Goal: Task Accomplishment & Management: Complete application form

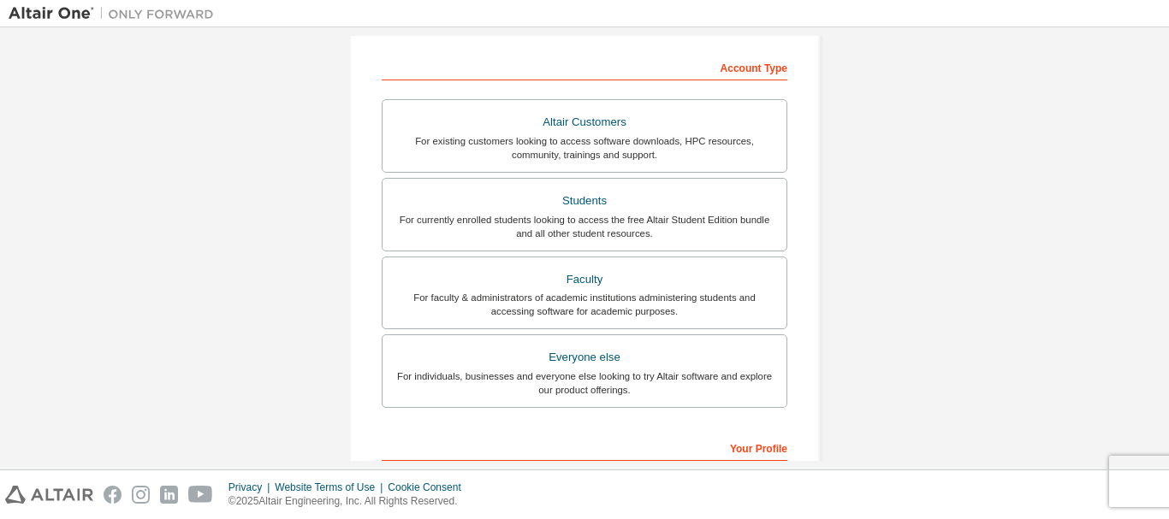
scroll to position [233, 0]
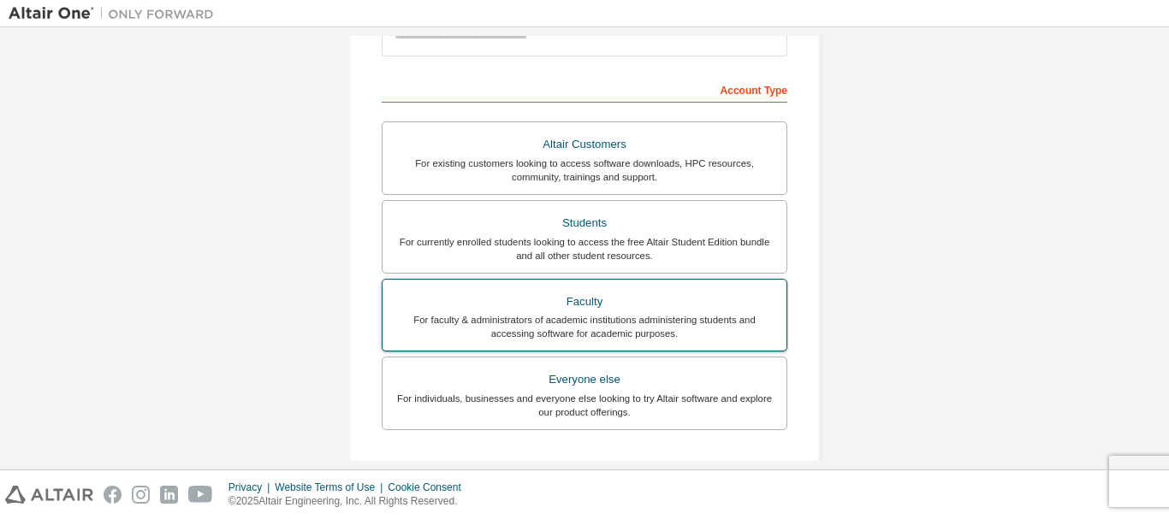
click at [740, 317] on div "For faculty & administrators of academic institutions administering students an…" at bounding box center [584, 326] width 383 height 27
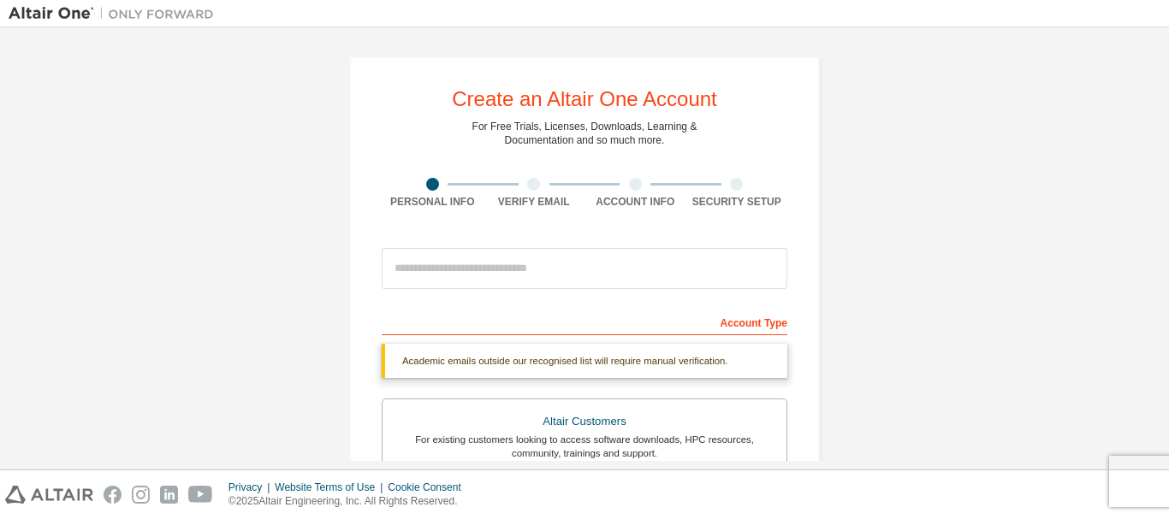
scroll to position [525, 0]
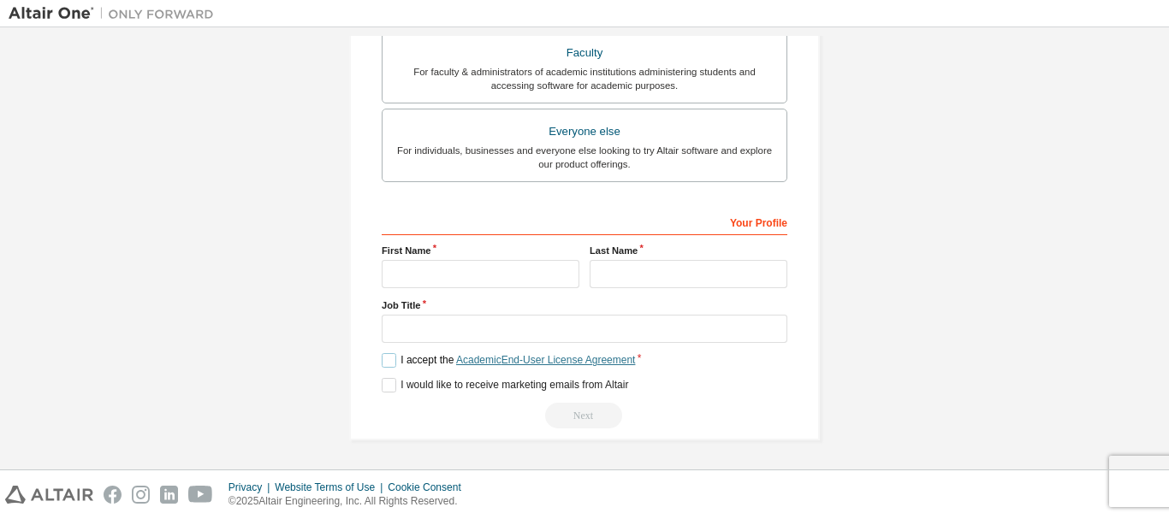
click at [523, 361] on link "Academic End-User License Agreement" at bounding box center [545, 360] width 179 height 12
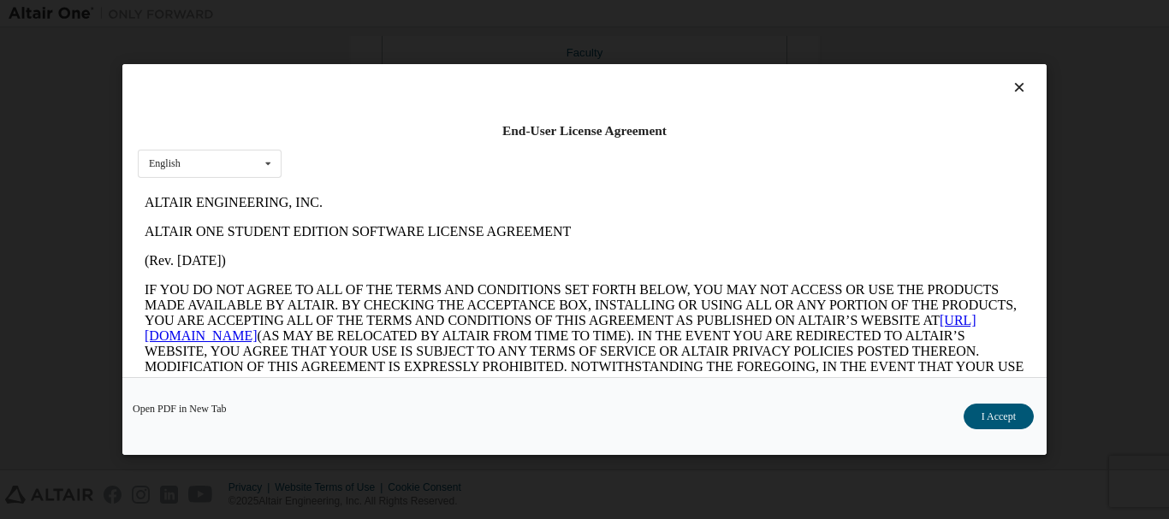
scroll to position [0, 0]
click at [253, 161] on div "English English" at bounding box center [210, 164] width 144 height 28
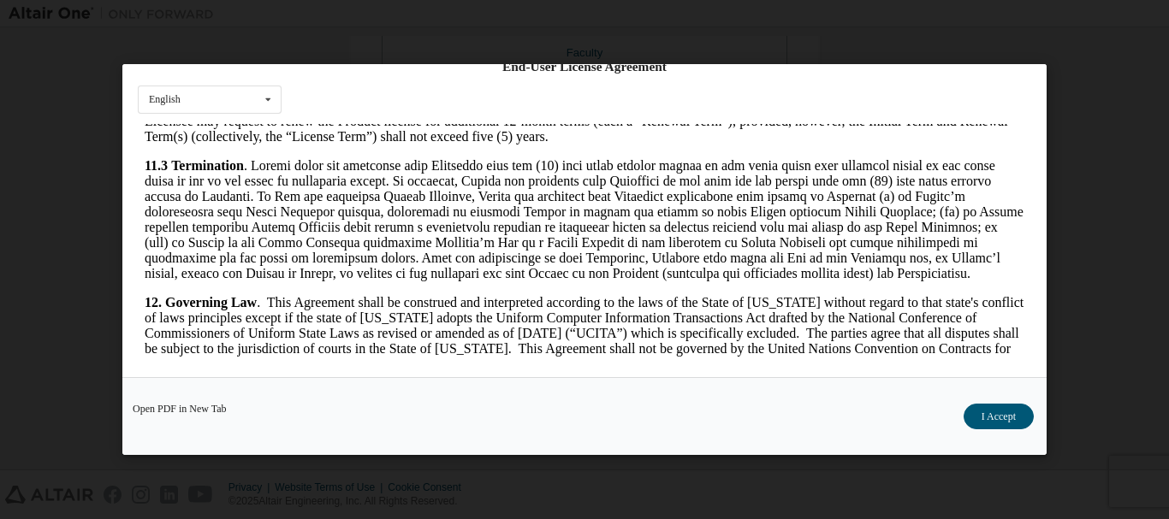
scroll to position [2611, 0]
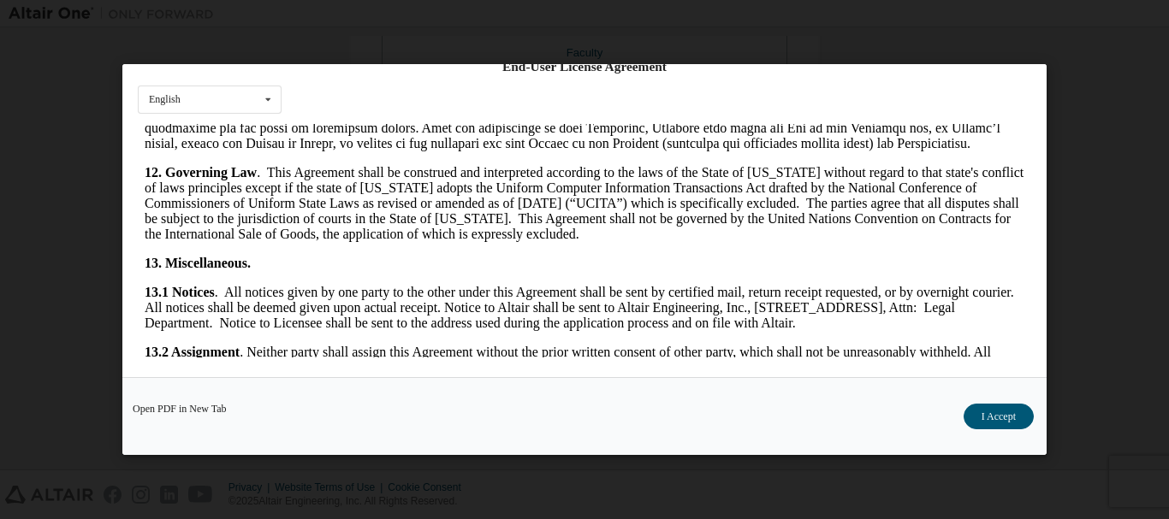
drag, startPoint x: 1019, startPoint y: 258, endPoint x: 1173, endPoint y: 442, distance: 239.9
click at [1119, 305] on div "End-User License Agreement English English Open PDF in [GEOGRAPHIC_DATA] I Acce…" at bounding box center [584, 259] width 1169 height 519
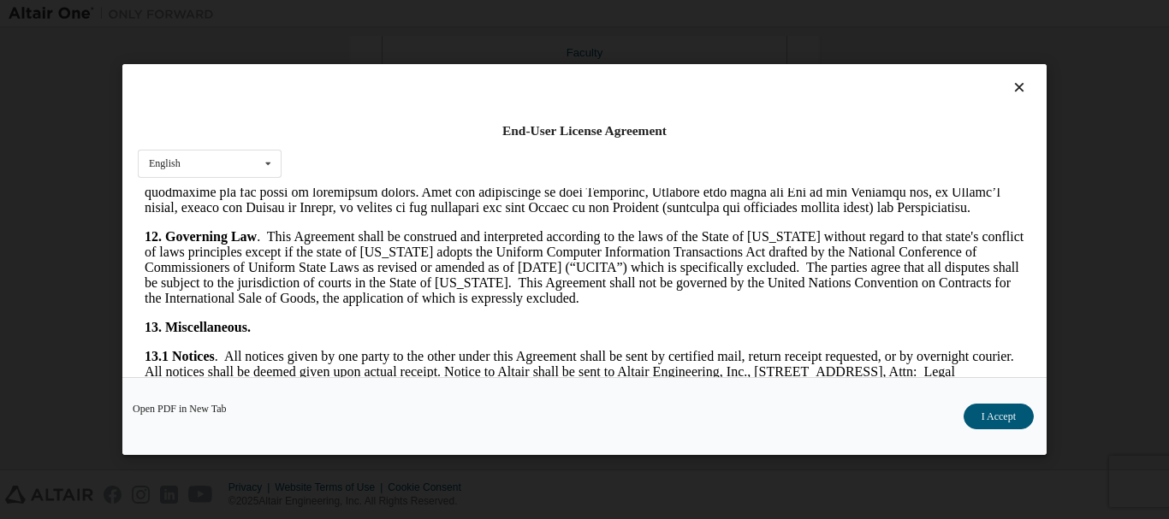
click at [1012, 90] on icon at bounding box center [1019, 87] width 18 height 15
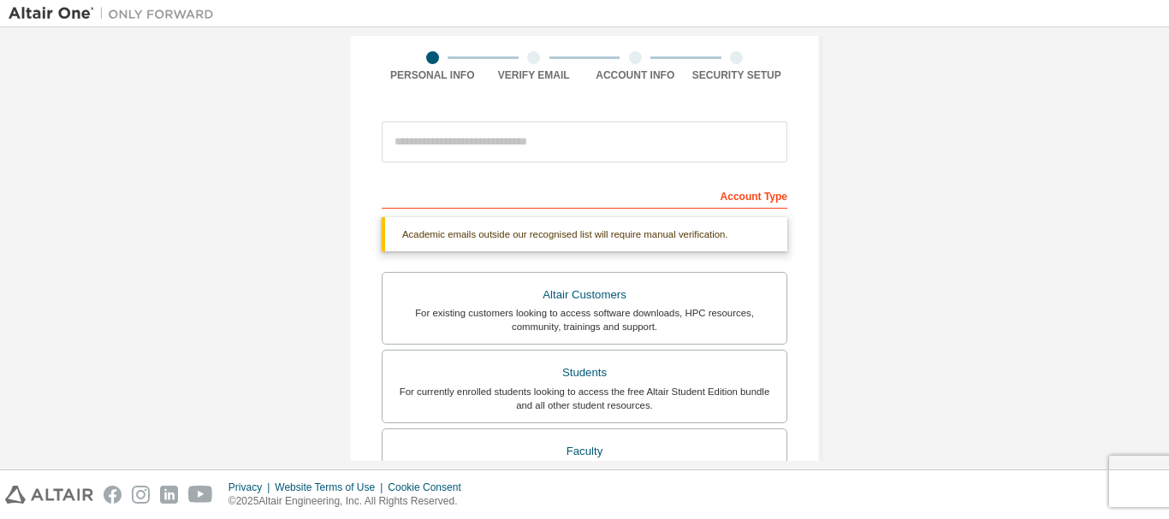
scroll to position [124, 0]
click at [1160, 246] on div "Create an Altair One Account For Free Trials, Licenses, Downloads, Learning & D…" at bounding box center [584, 248] width 1169 height 442
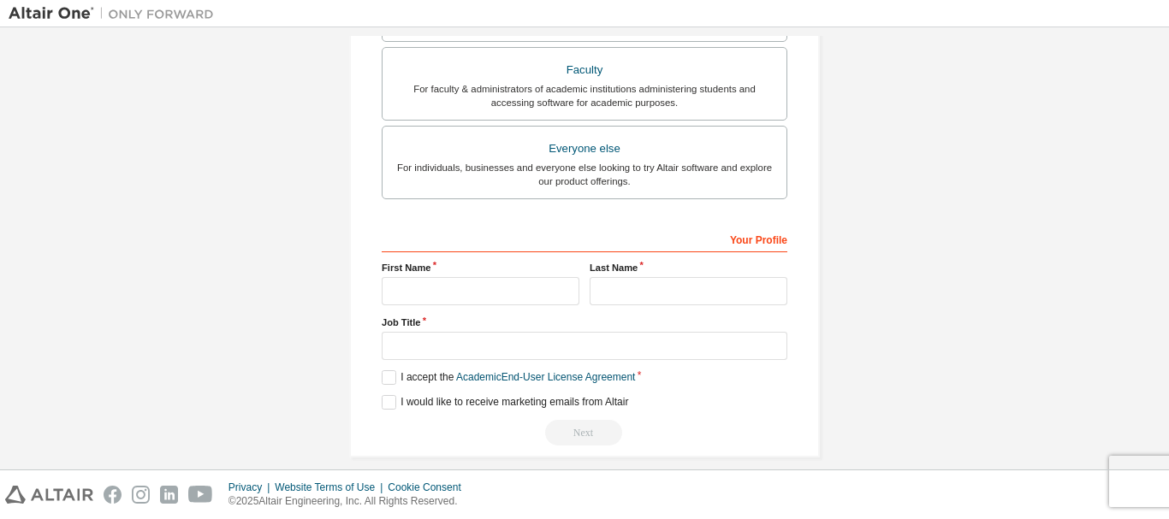
scroll to position [525, 0]
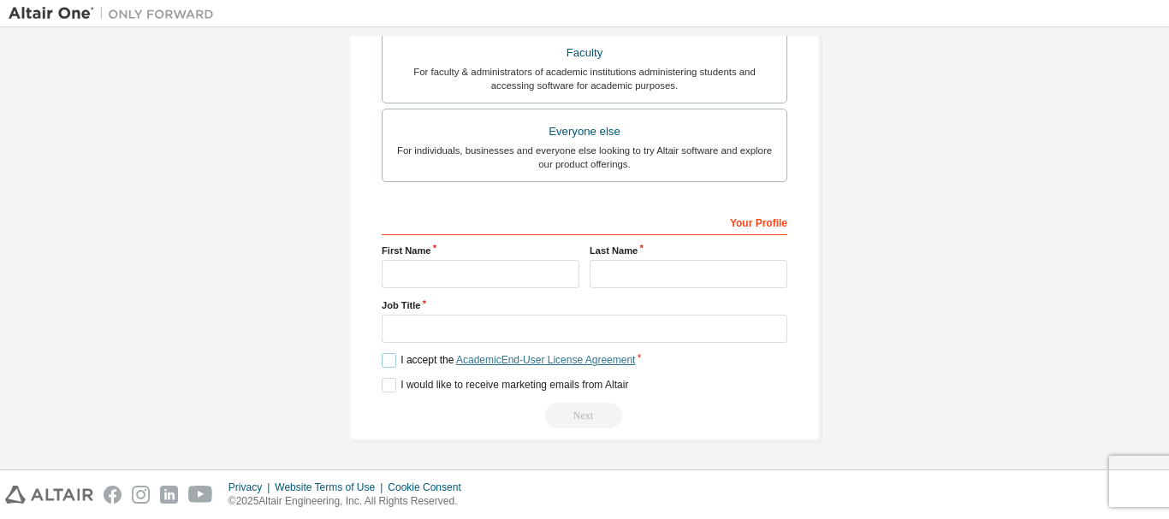
click at [547, 359] on link "Academic End-User License Agreement" at bounding box center [545, 360] width 179 height 12
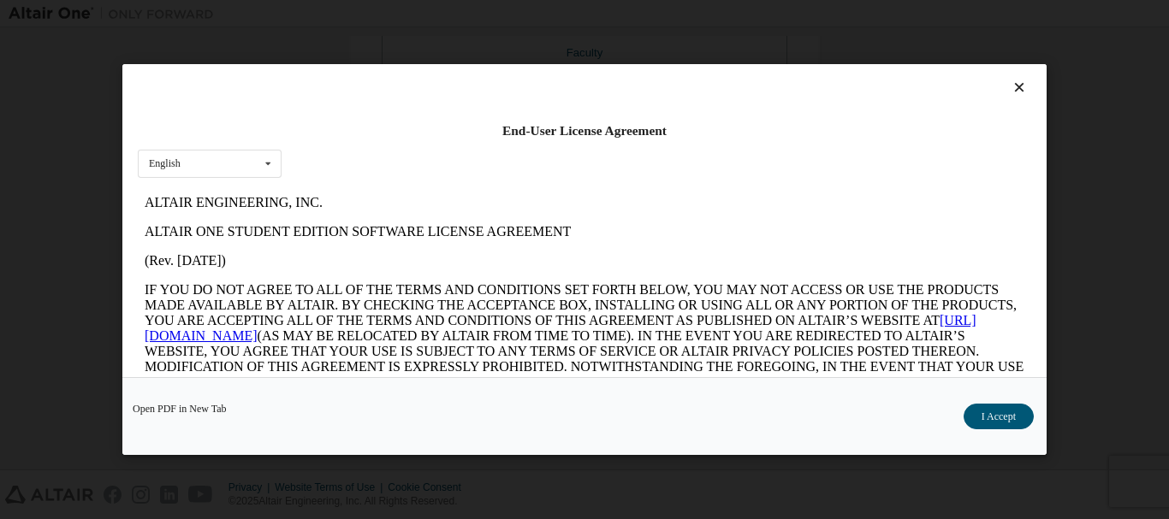
scroll to position [0, 0]
click at [472, 235] on p "ALTAIR ONE STUDENT EDITION SOFTWARE LICENSE AGREEMENT" at bounding box center [584, 230] width 879 height 15
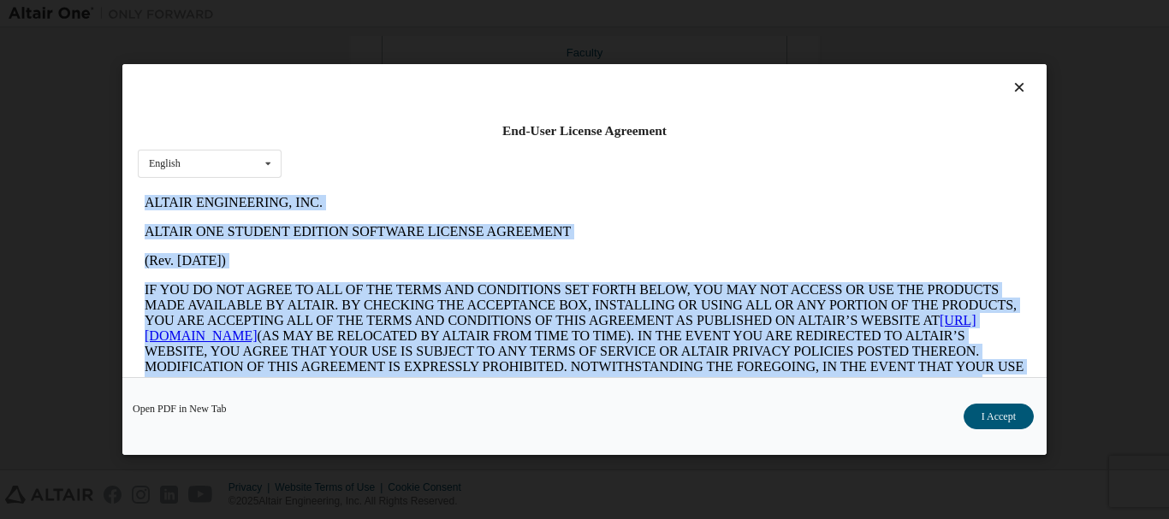
copy body "LOREMI DOLORSITAME, CON. ADIPIS ELI SEDDOEI TEMPORI UTLABORE ETDOLOR MAGNAALIQ …"
click at [860, 225] on p "ALTAIR ONE STUDENT EDITION SOFTWARE LICENSE AGREEMENT" at bounding box center [584, 230] width 879 height 15
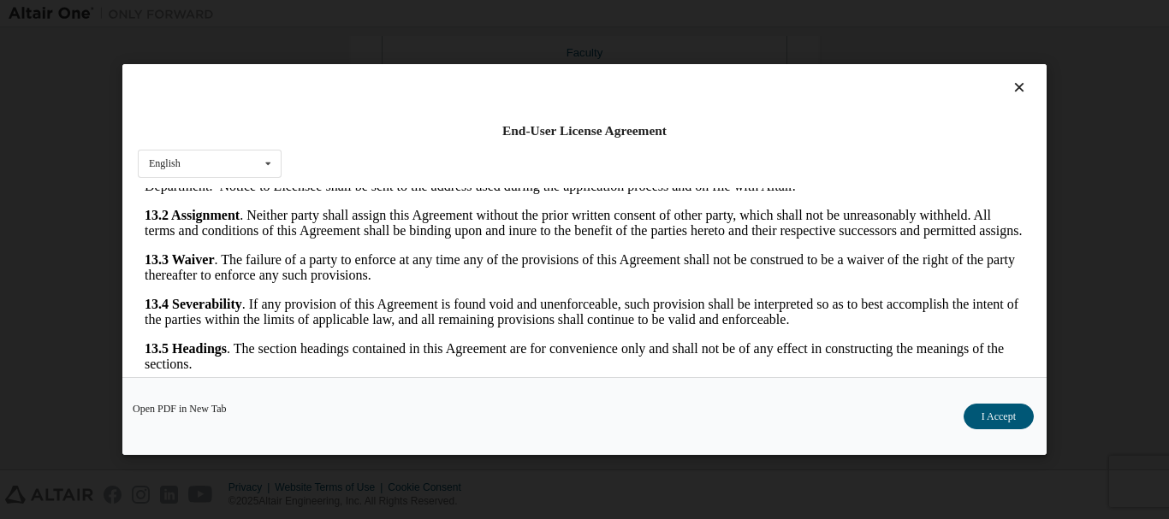
scroll to position [2851, 0]
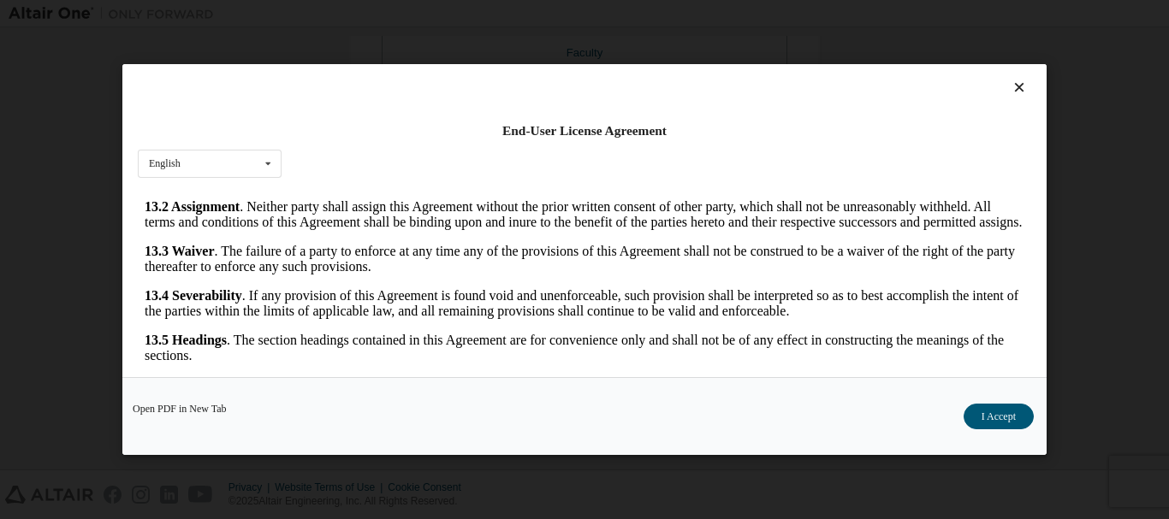
drag, startPoint x: 1014, startPoint y: 210, endPoint x: 1184, endPoint y: 591, distance: 417.8
click at [1168, 250] on div "End-User License Agreement English English Open PDF in [GEOGRAPHIC_DATA] I Acce…" at bounding box center [584, 259] width 1169 height 519
click at [1010, 89] on icon at bounding box center [1019, 87] width 18 height 15
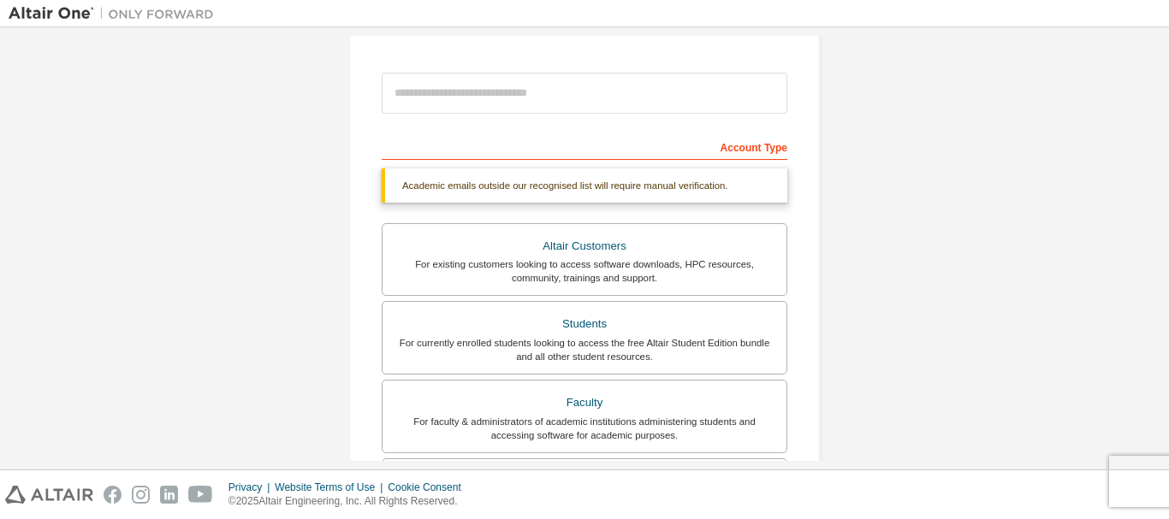
scroll to position [0, 0]
